Goal: Task Accomplishment & Management: Use online tool/utility

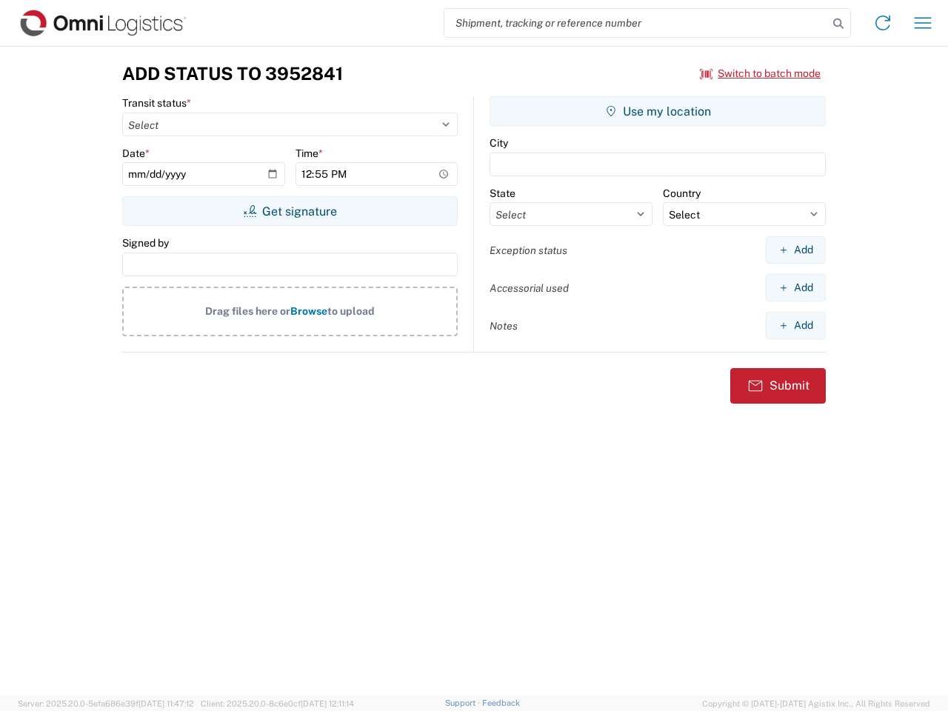
click at [636, 23] on input "search" at bounding box center [636, 23] width 384 height 28
click at [838, 24] on icon at bounding box center [838, 23] width 21 height 21
click at [883, 23] on icon at bounding box center [883, 23] width 24 height 24
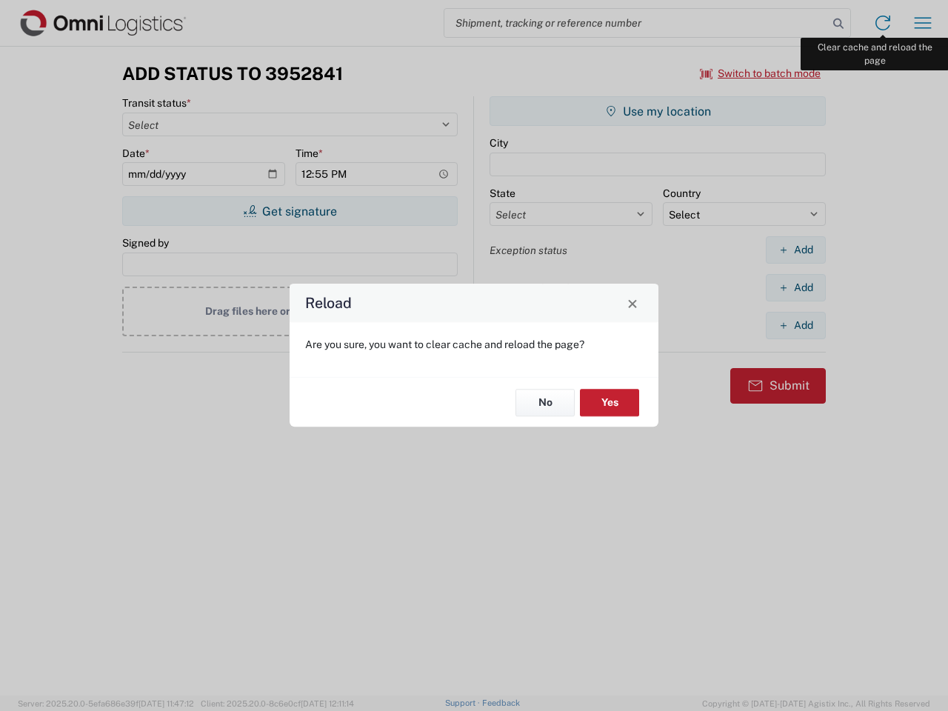
click at [923, 23] on div "Reload Are you sure, you want to clear cache and reload the page? No Yes" at bounding box center [474, 355] width 948 height 711
click at [761, 73] on div "Reload Are you sure, you want to clear cache and reload the page? No Yes" at bounding box center [474, 355] width 948 height 711
click at [290, 211] on div "Reload Are you sure, you want to clear cache and reload the page? No Yes" at bounding box center [474, 355] width 948 height 711
click at [658, 111] on div "Reload Are you sure, you want to clear cache and reload the page? No Yes" at bounding box center [474, 355] width 948 height 711
click at [795, 250] on div "Reload Are you sure, you want to clear cache and reload the page? No Yes" at bounding box center [474, 355] width 948 height 711
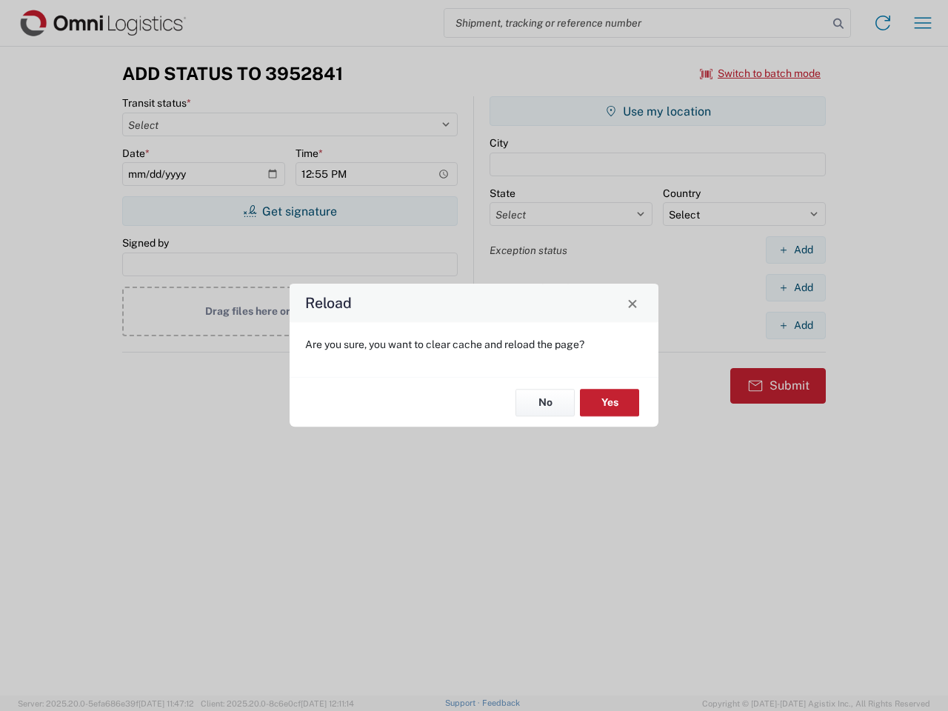
click at [795, 287] on div "Reload Are you sure, you want to clear cache and reload the page? No Yes" at bounding box center [474, 355] width 948 height 711
click at [795, 325] on div "Reload Are you sure, you want to clear cache and reload the page? No Yes" at bounding box center [474, 355] width 948 height 711
